Goal: Navigation & Orientation: Find specific page/section

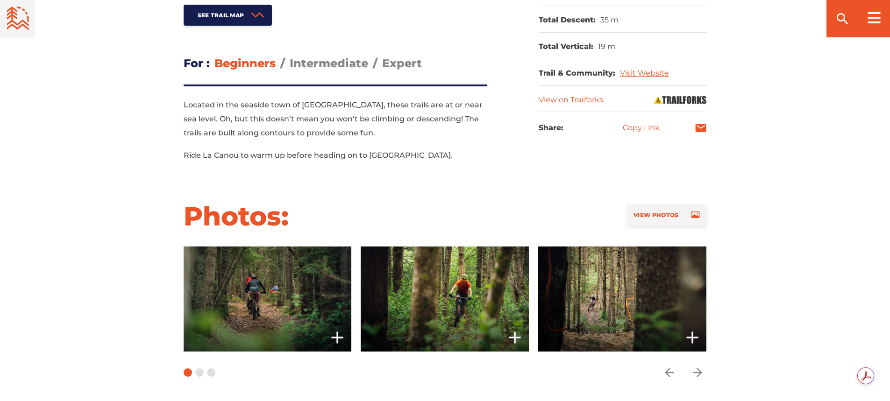
scroll to position [560, 0]
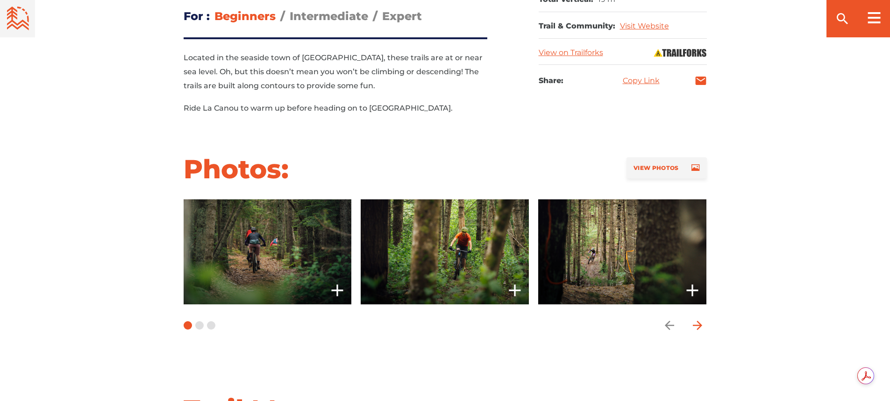
click at [696, 327] on icon "arrow forward" at bounding box center [698, 326] width 14 height 14
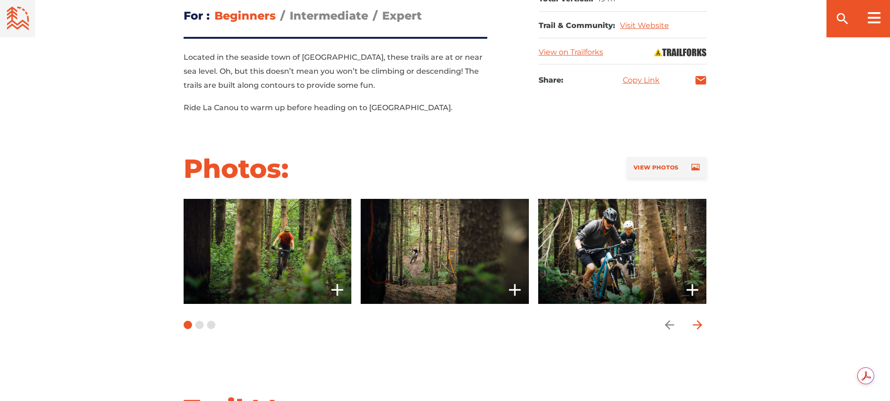
click at [696, 327] on icon "arrow forward" at bounding box center [698, 325] width 14 height 14
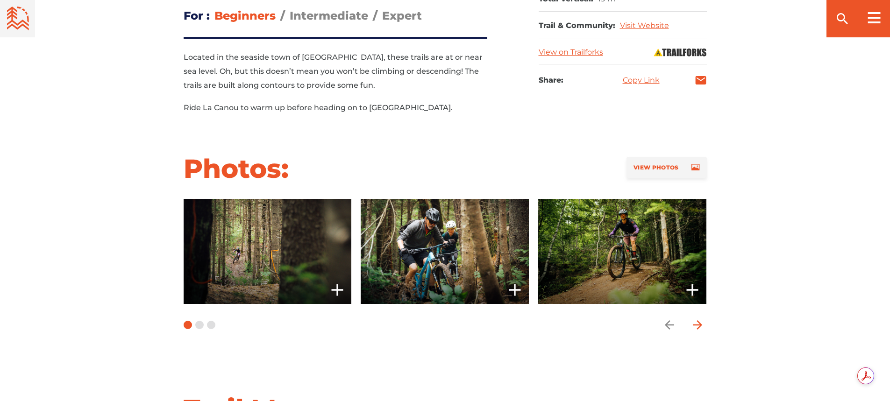
click at [695, 320] on icon "arrow forward" at bounding box center [698, 325] width 14 height 14
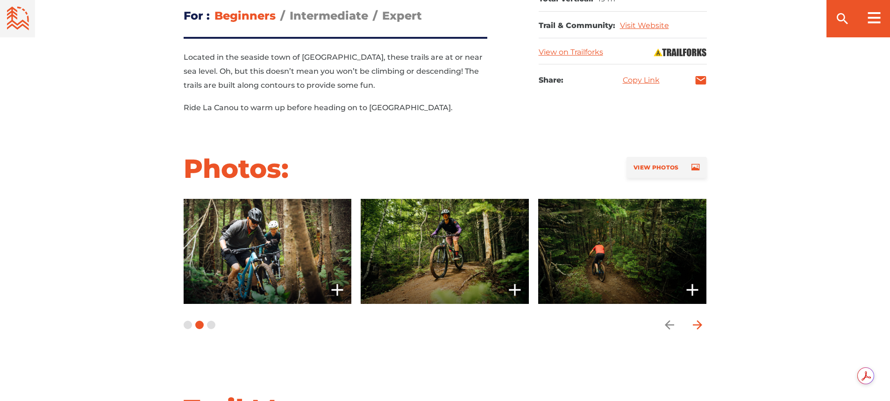
click at [695, 320] on icon "arrow forward" at bounding box center [698, 325] width 14 height 14
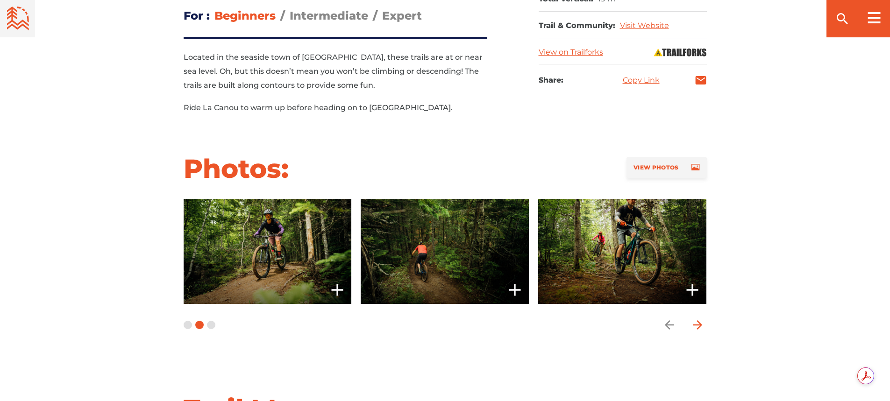
click at [695, 320] on icon "arrow forward" at bounding box center [698, 325] width 14 height 14
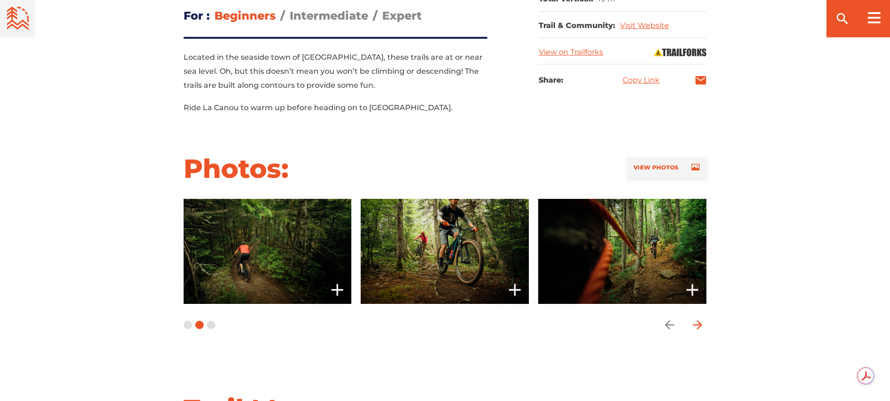
click at [697, 319] on icon "arrow forward" at bounding box center [698, 325] width 14 height 14
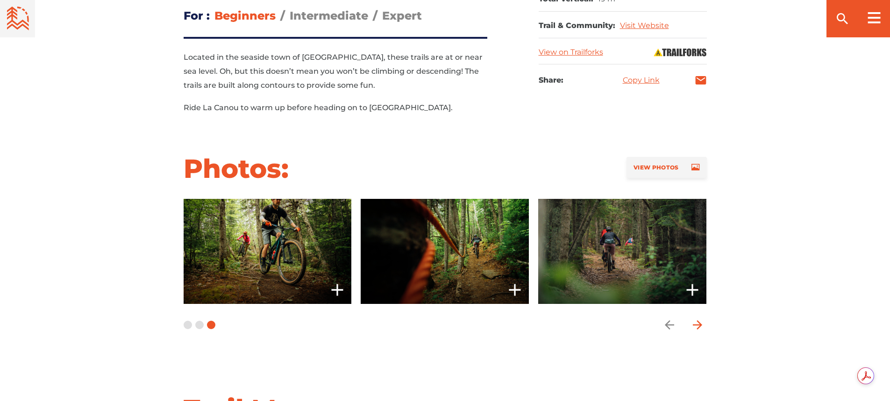
click at [697, 319] on icon "arrow forward" at bounding box center [698, 325] width 14 height 14
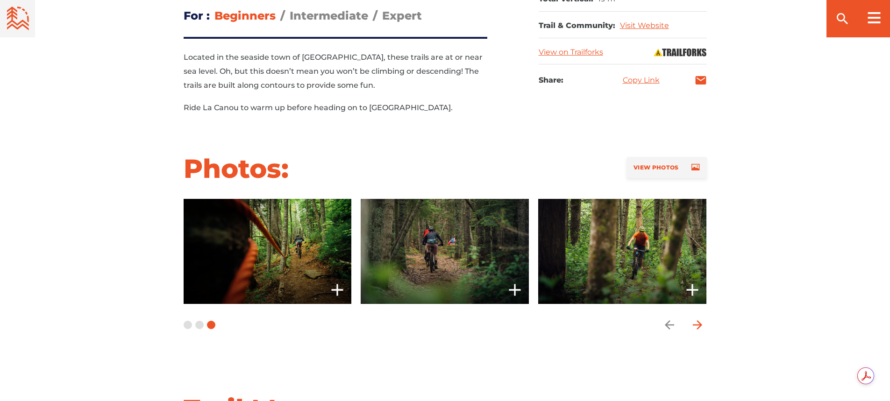
click at [697, 319] on icon "arrow forward" at bounding box center [698, 325] width 14 height 14
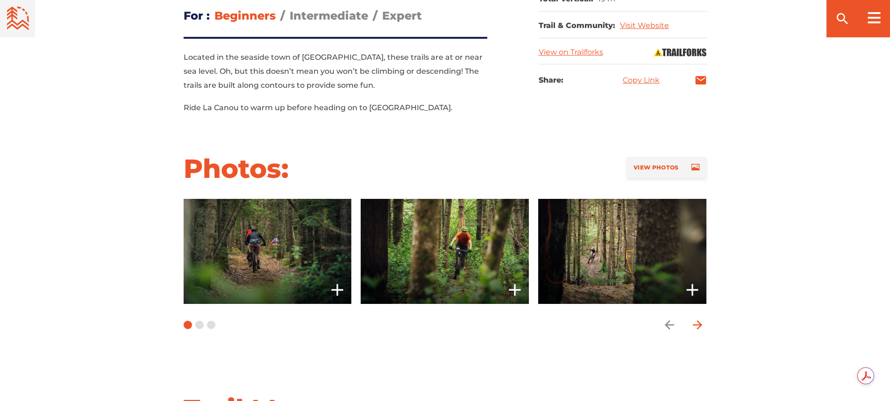
click at [697, 319] on icon "arrow forward" at bounding box center [698, 325] width 14 height 14
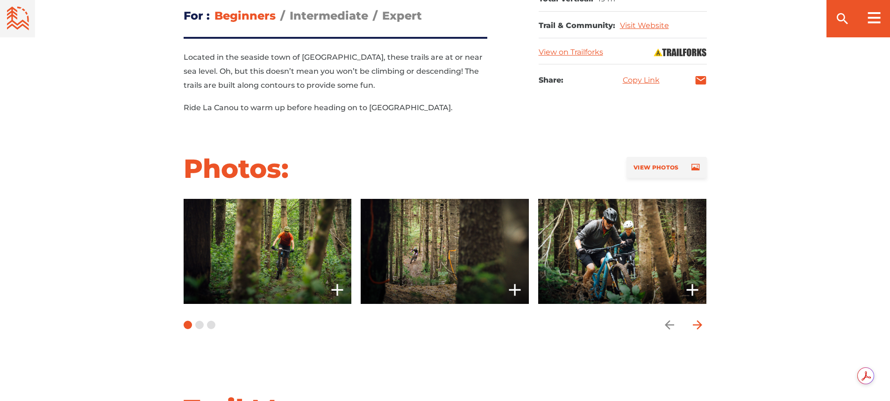
click at [697, 319] on icon "arrow forward" at bounding box center [698, 325] width 14 height 14
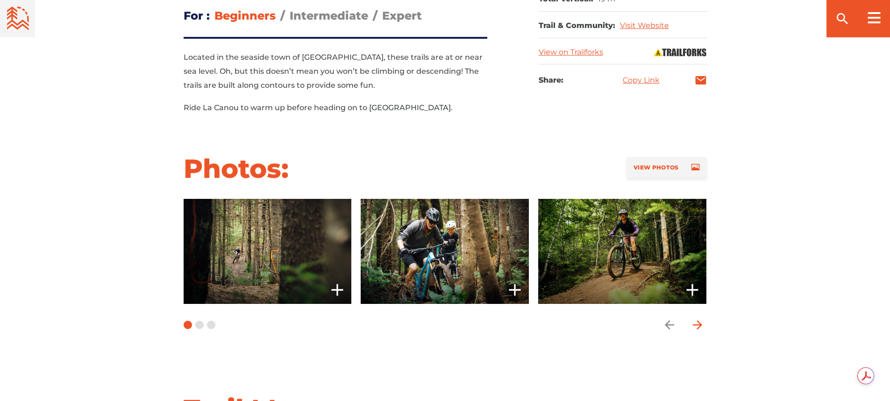
click at [697, 319] on icon "arrow forward" at bounding box center [698, 325] width 14 height 14
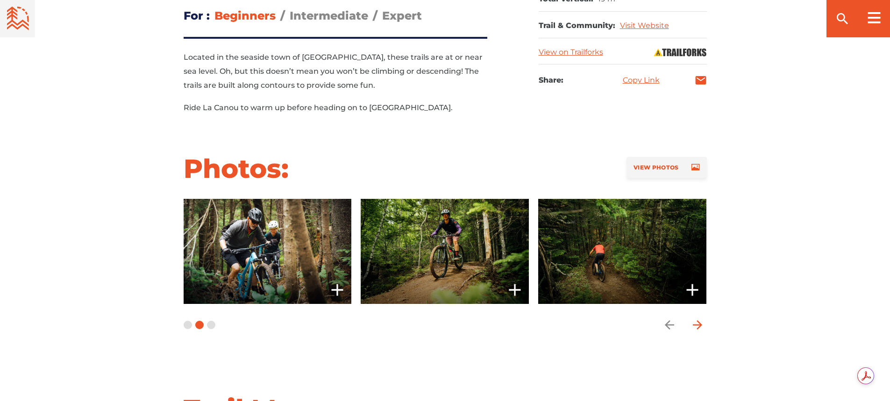
click at [697, 319] on icon "arrow forward" at bounding box center [698, 325] width 14 height 14
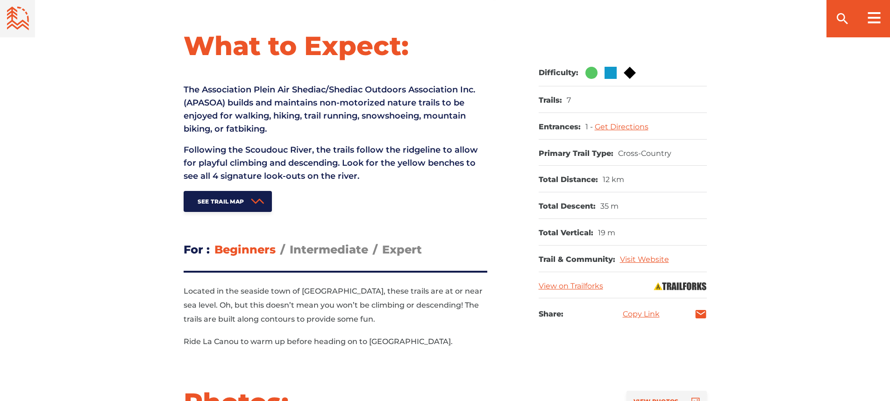
scroll to position [373, 0]
